Goal: Transaction & Acquisition: Purchase product/service

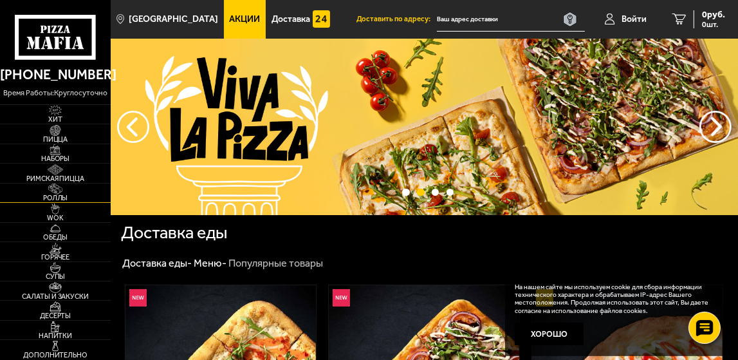
click at [66, 200] on span "Роллы" at bounding box center [55, 197] width 111 height 7
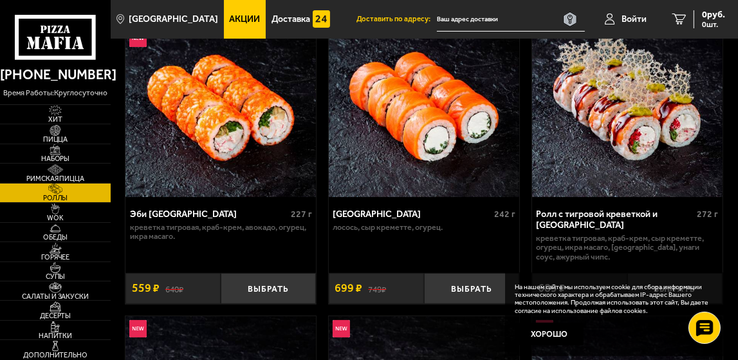
scroll to position [129, 0]
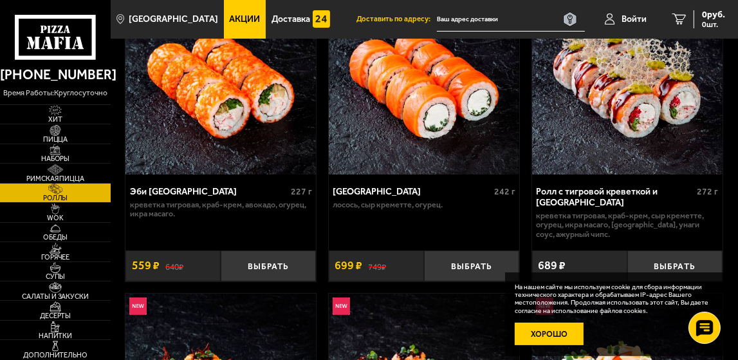
click at [557, 334] on button "Хорошо" at bounding box center [549, 333] width 69 height 23
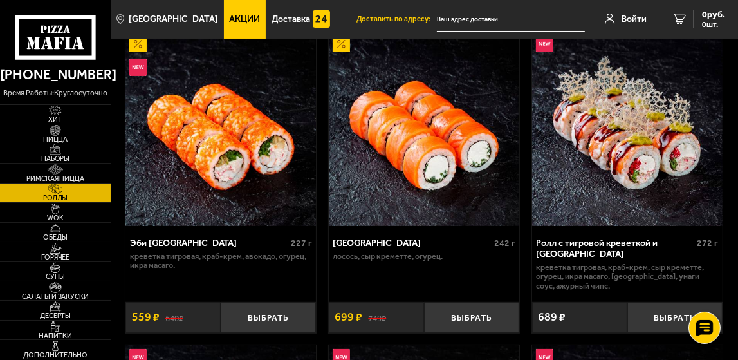
scroll to position [0, 0]
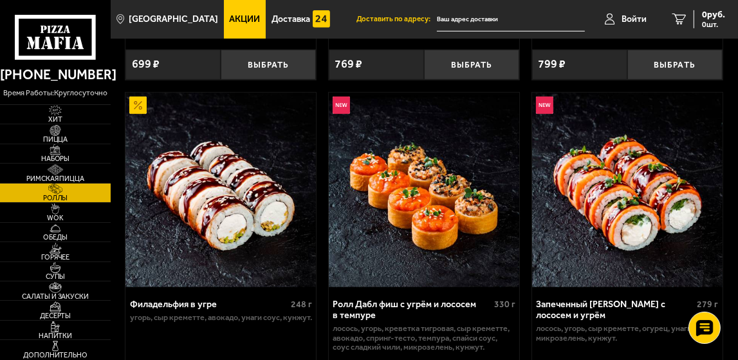
scroll to position [772, 0]
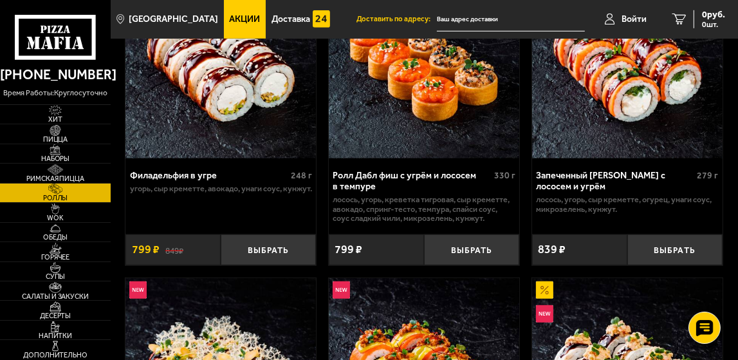
click at [320, 212] on div "Эби Калифорния 227 г креветка тигровая, краб-крем, [GEOGRAPHIC_DATA], огурец, и…" at bounding box center [424, 260] width 627 height 1878
click at [320, 194] on div "Эби Калифорния 227 г креветка тигровая, краб-крем, [GEOGRAPHIC_DATA], огурец, и…" at bounding box center [424, 260] width 627 height 1878
click at [320, 210] on div "Эби Калифорния 227 г креветка тигровая, краб-крем, [GEOGRAPHIC_DATA], огурец, и…" at bounding box center [424, 260] width 627 height 1878
click at [322, 210] on div "Эби Калифорния 227 г креветка тигровая, краб-крем, [GEOGRAPHIC_DATA], огурец, и…" at bounding box center [424, 260] width 627 height 1878
